Goal: Information Seeking & Learning: Learn about a topic

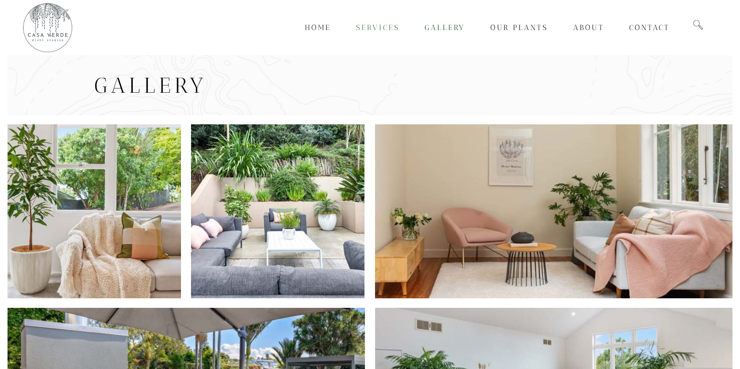
click at [376, 29] on span "Services" at bounding box center [378, 27] width 44 height 9
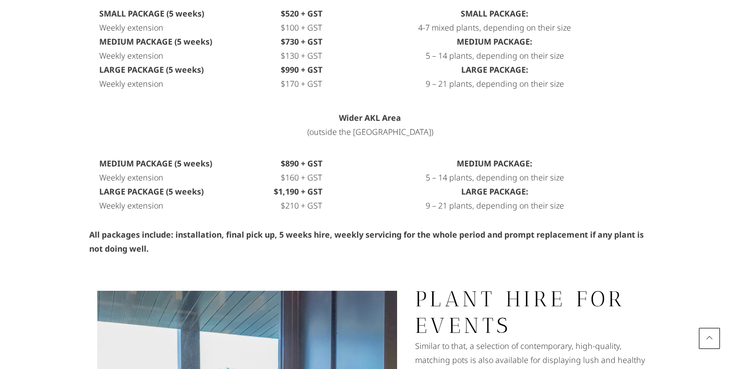
scroll to position [507, 0]
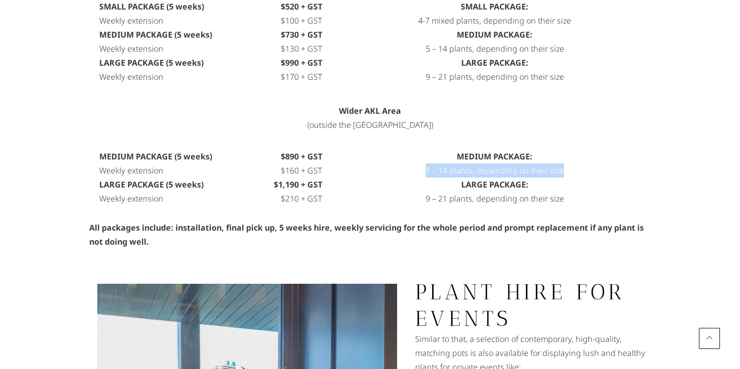
drag, startPoint x: 567, startPoint y: 170, endPoint x: 426, endPoint y: 176, distance: 141.4
click at [426, 176] on p "5 – 14 plants, depending on their size" at bounding box center [494, 170] width 284 height 14
copy p "5 – 14 plants, depending on their size"
